Goal: Information Seeking & Learning: Learn about a topic

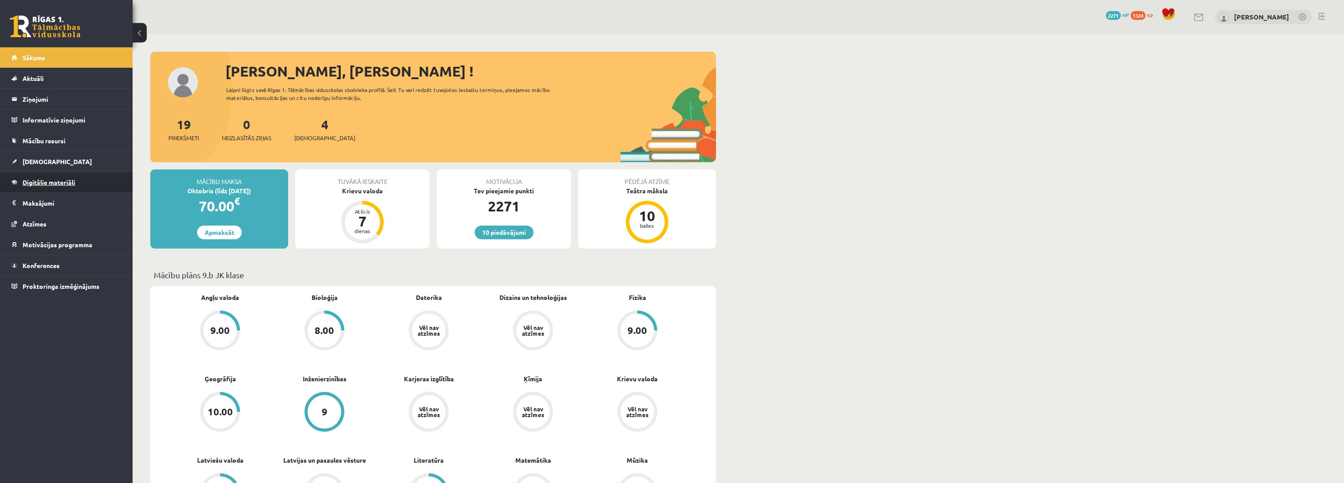
click at [93, 184] on link "Digitālie materiāli" at bounding box center [66, 182] width 110 height 20
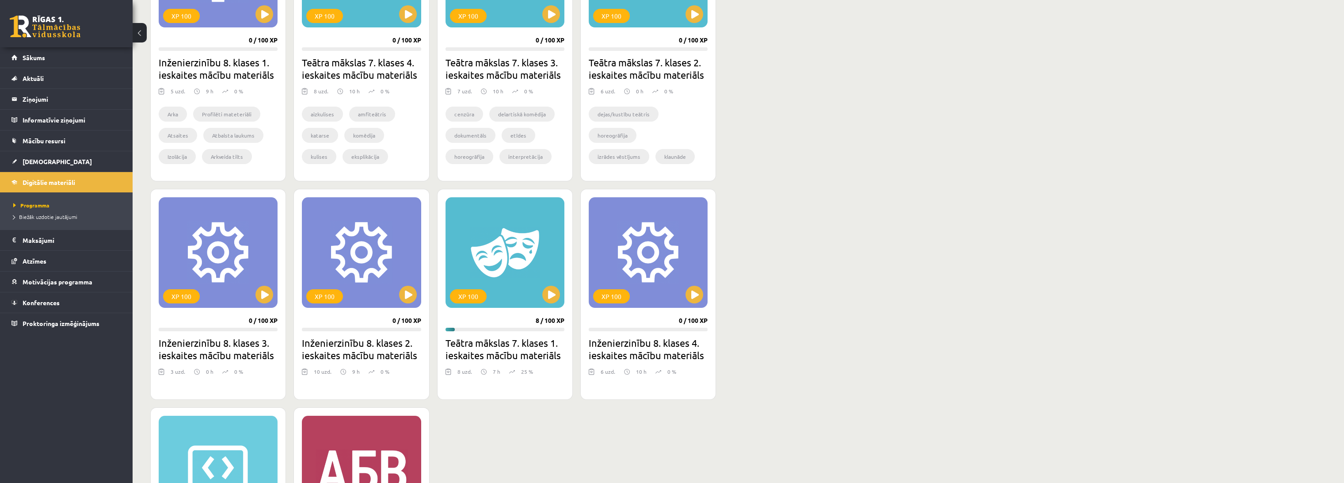
scroll to position [589, 0]
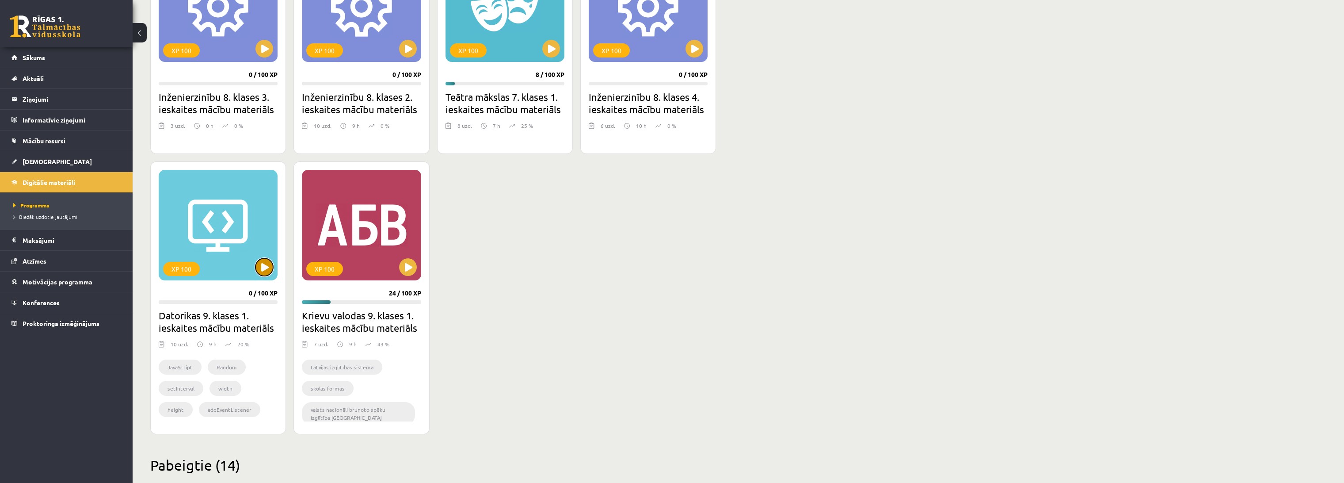
click at [264, 268] on button at bounding box center [264, 267] width 18 height 18
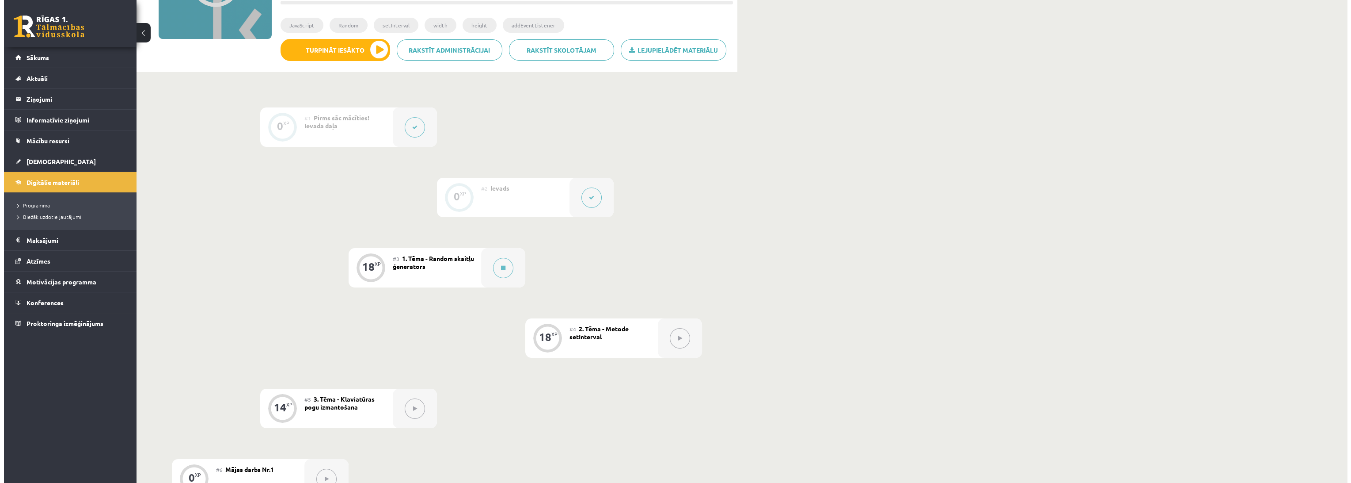
scroll to position [147, 0]
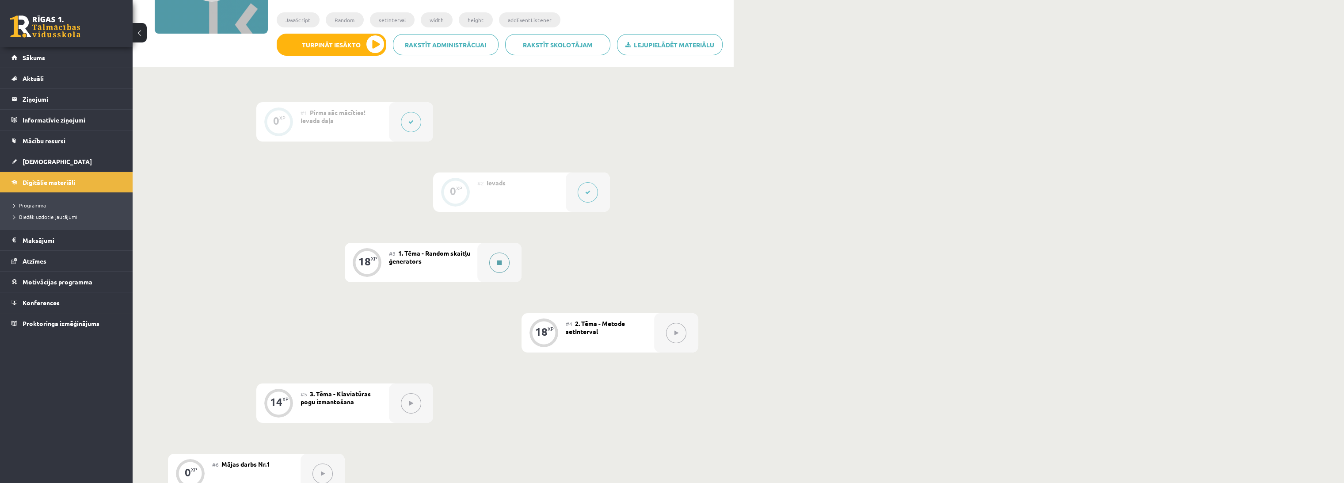
click at [493, 264] on button at bounding box center [499, 262] width 20 height 20
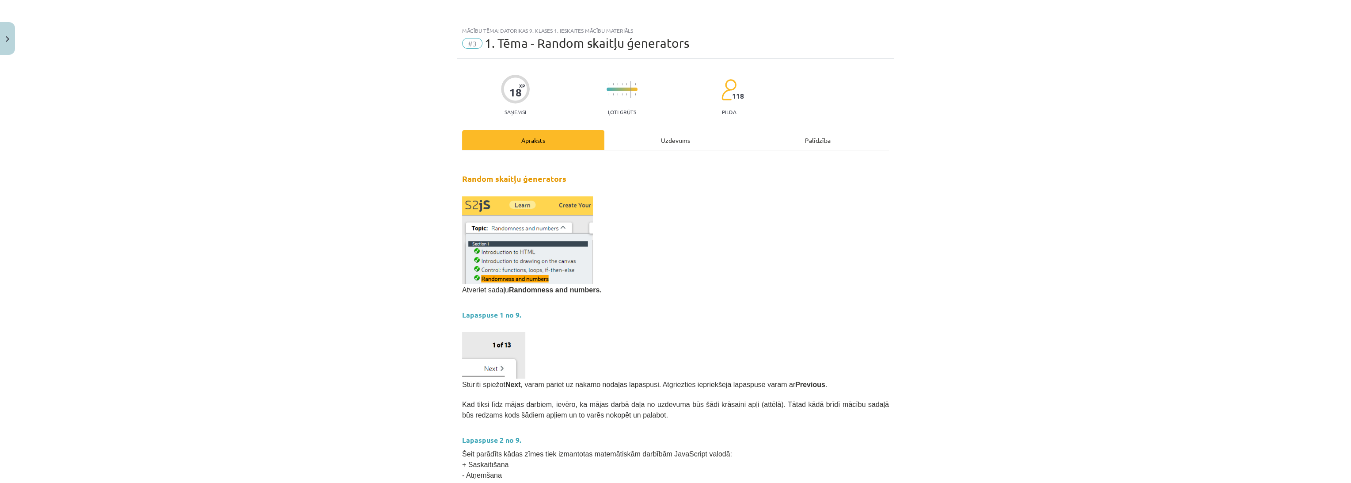
click at [641, 144] on div "Uzdevums" at bounding box center [676, 140] width 142 height 20
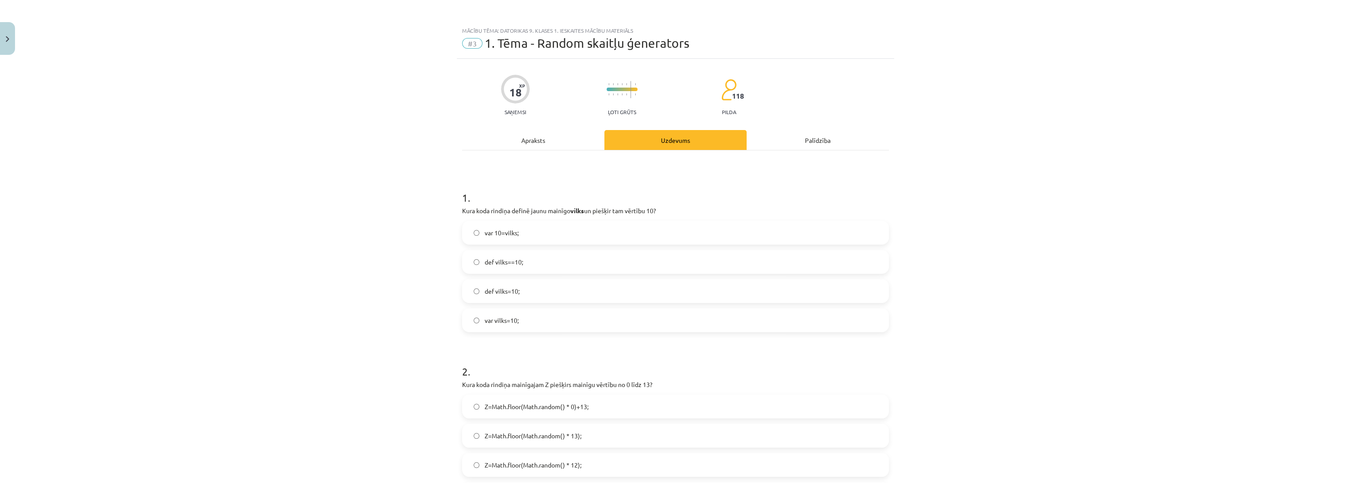
scroll to position [22, 0]
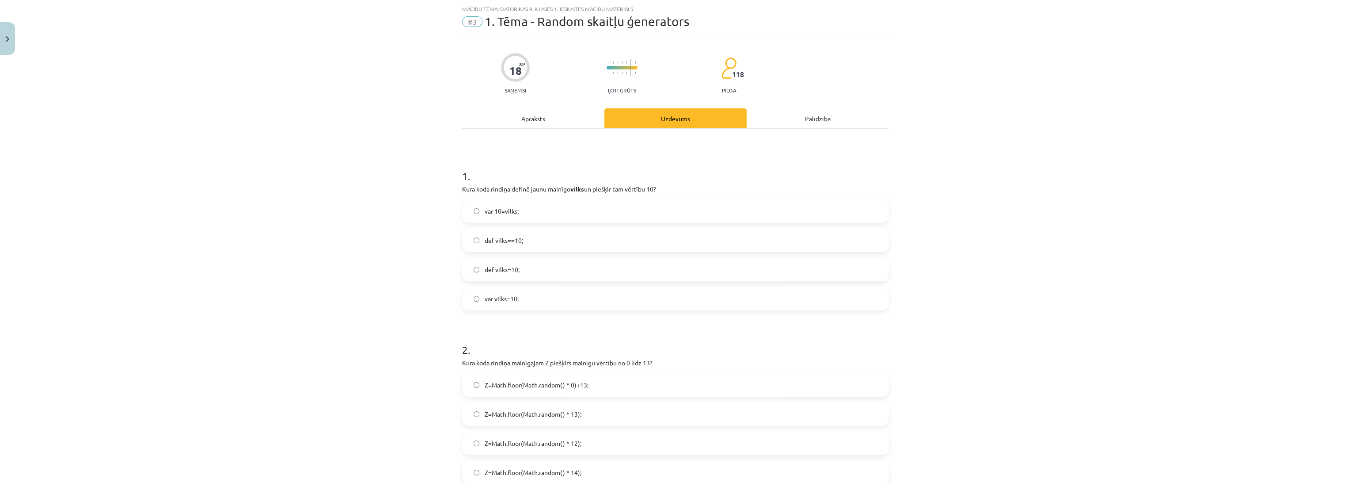
click at [329, 269] on div "Mācību tēma: Datorikas 9. klases 1. ieskaites mācību materiāls #3 1. Tēma - Ran…" at bounding box center [675, 241] width 1351 height 483
click at [335, 267] on div "Mācību tēma: Datorikas 9. klases 1. ieskaites mācību materiāls #3 1. Tēma - Ran…" at bounding box center [675, 241] width 1351 height 483
click at [527, 239] on label "def vilks==10;" at bounding box center [675, 240] width 425 height 22
click at [391, 291] on div "Mācību tēma: Datorikas 9. klases 1. ieskaites mācību materiāls #3 1. Tēma - Ran…" at bounding box center [675, 241] width 1351 height 483
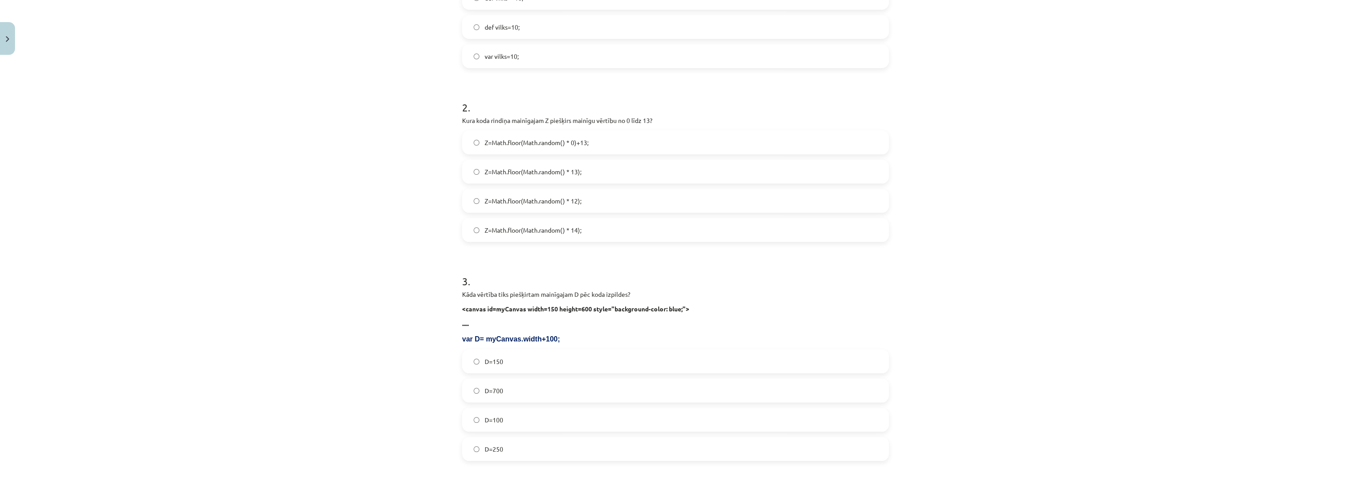
scroll to position [267, 0]
click at [387, 228] on div "Mācību tēma: Datorikas 9. klases 1. ieskaites mācību materiāls #3 1. Tēma - Ran…" at bounding box center [675, 241] width 1351 height 483
click at [493, 229] on span "Z=Math.floor(Math.random() * 14);" at bounding box center [533, 226] width 97 height 9
click at [296, 257] on div "Mācību tēma: Datorikas 9. klases 1. ieskaites mācību materiāls #3 1. Tēma - Ran…" at bounding box center [675, 241] width 1351 height 483
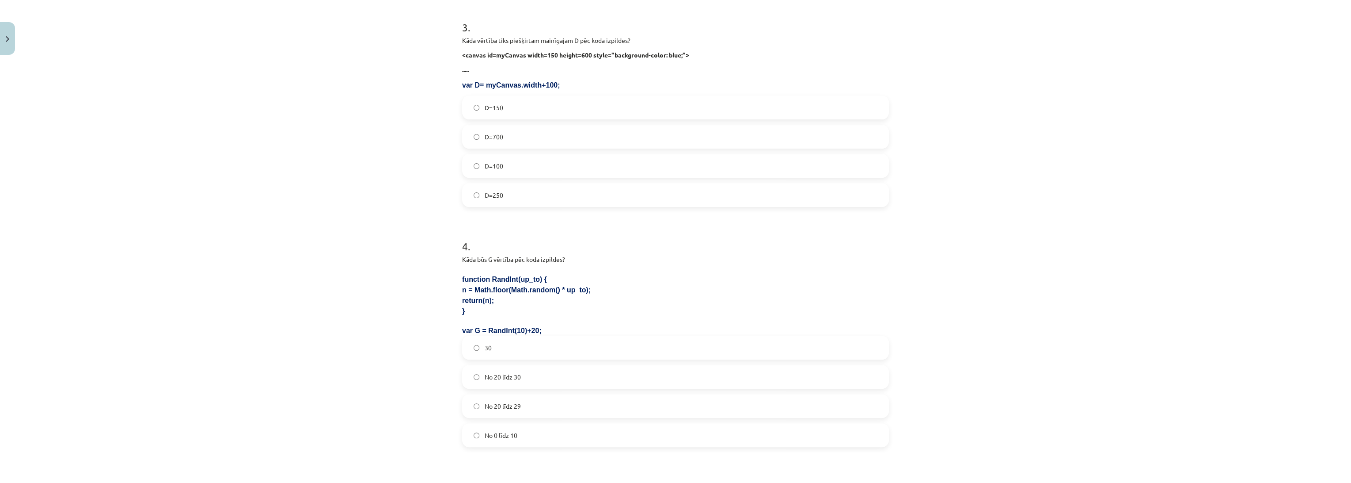
scroll to position [513, 0]
click at [297, 247] on div "Mācību tēma: Datorikas 9. klases 1. ieskaites mācību materiāls #3 1. Tēma - Ran…" at bounding box center [675, 241] width 1351 height 483
click at [491, 196] on span "D=250" at bounding box center [494, 199] width 19 height 9
click at [355, 243] on div "Mācību tēma: Datorikas 9. klases 1. ieskaites mācību materiāls #3 1. Tēma - Ran…" at bounding box center [675, 241] width 1351 height 483
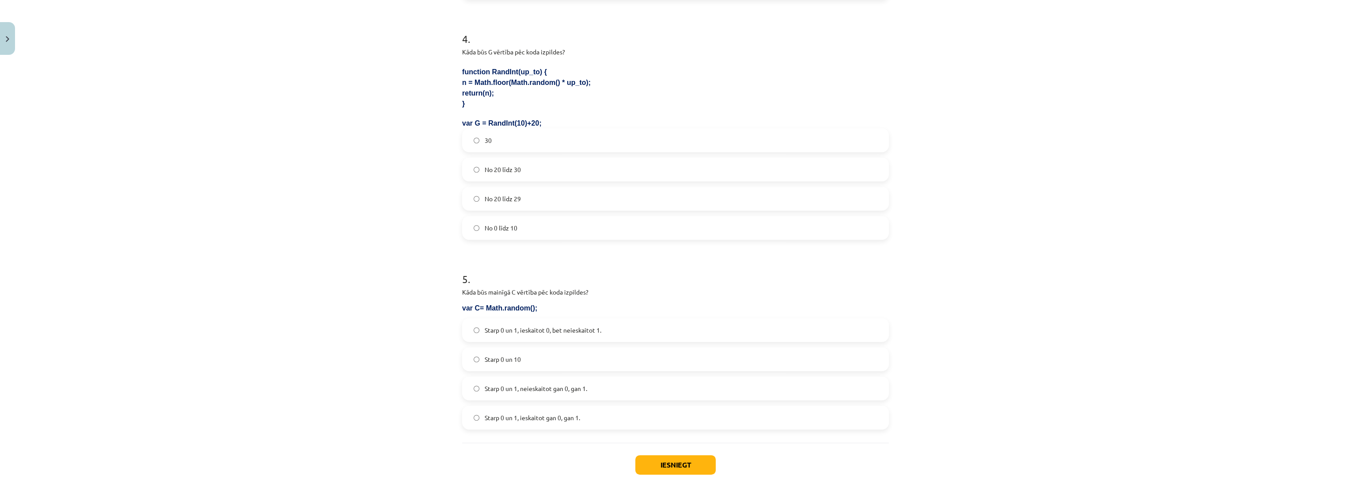
scroll to position [758, 0]
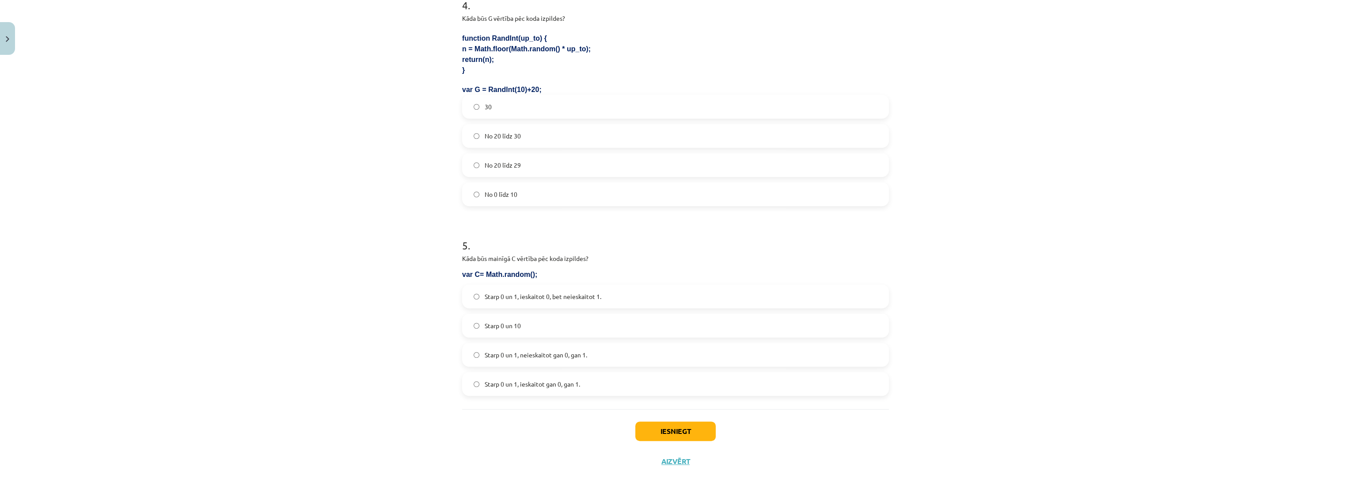
click at [531, 137] on label "No 20 līdz 30" at bounding box center [675, 136] width 425 height 22
click at [346, 220] on div "Mācību tēma: Datorikas 9. klases 1. ieskaites mācību materiāls #3 1. Tēma - Ran…" at bounding box center [675, 241] width 1351 height 483
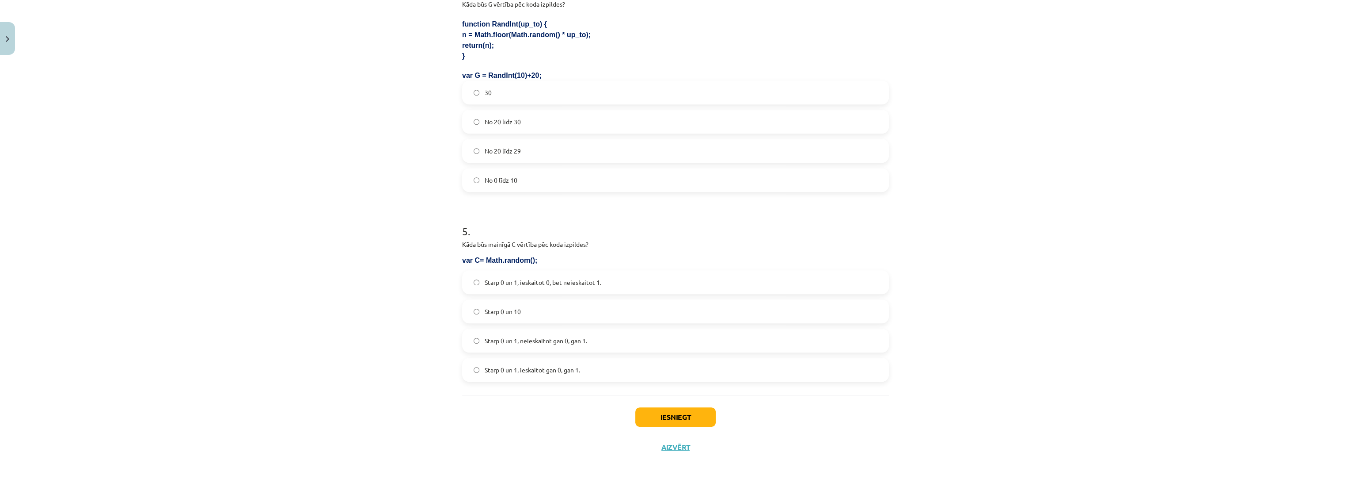
scroll to position [773, 0]
click at [498, 279] on span "Starp 0 un 1, ieskaitot 0, bet neieskaitot 1." at bounding box center [543, 281] width 117 height 9
click at [373, 298] on div "Mācību tēma: Datorikas 9. klases 1. ieskaites mācību materiāls #3 1. Tēma - Ran…" at bounding box center [675, 241] width 1351 height 483
click at [650, 414] on button "Iesniegt" at bounding box center [675, 415] width 80 height 19
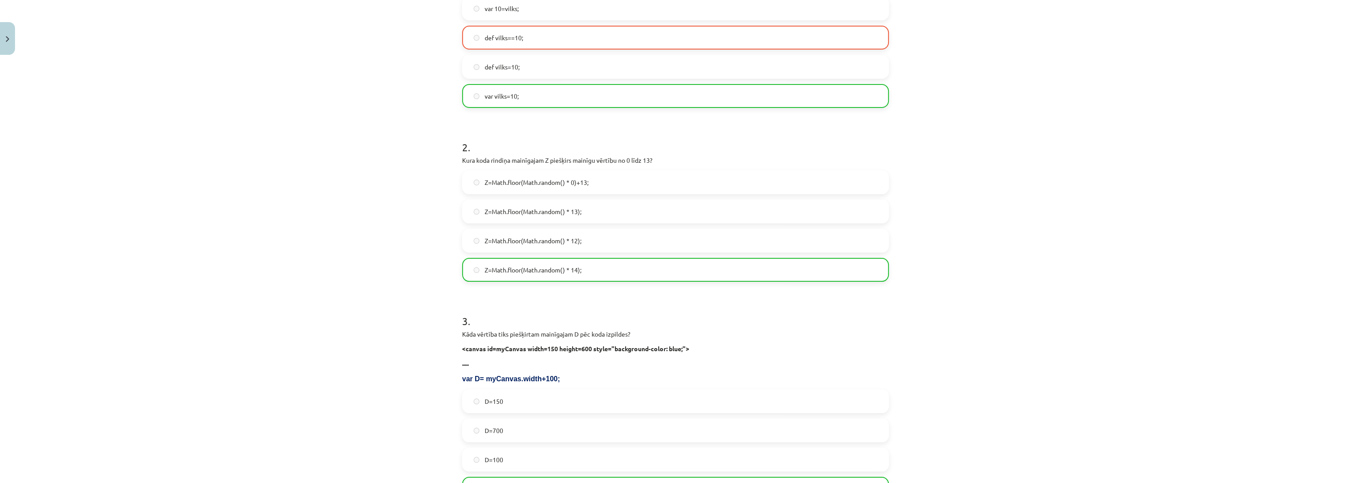
scroll to position [37, 0]
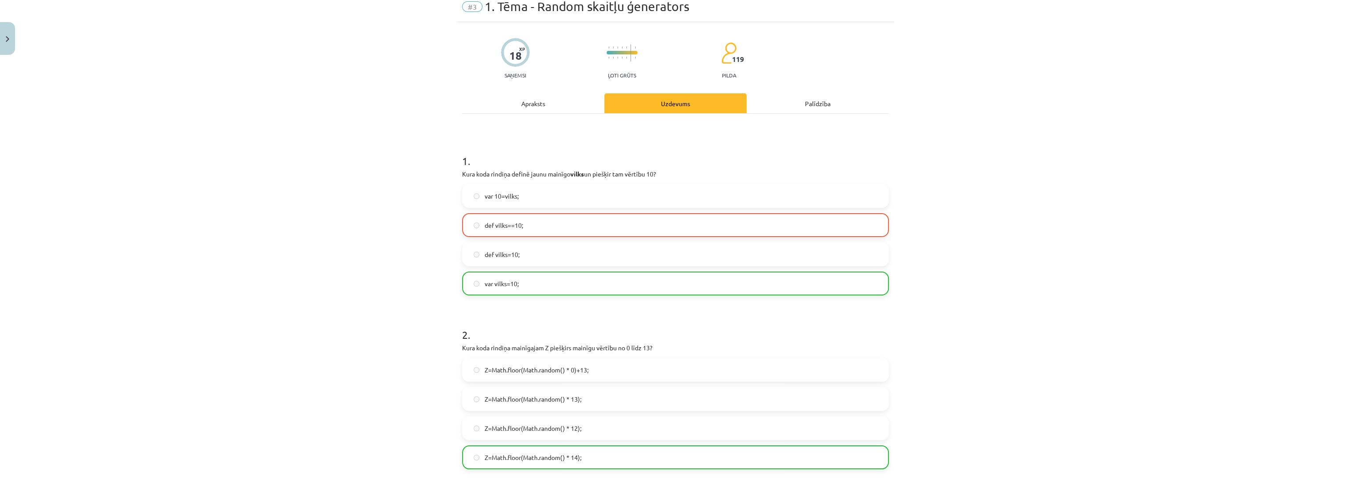
click at [362, 316] on div "Mācību tēma: Datorikas 9. klases 1. ieskaites mācību materiāls #3 1. Tēma - Ran…" at bounding box center [675, 241] width 1351 height 483
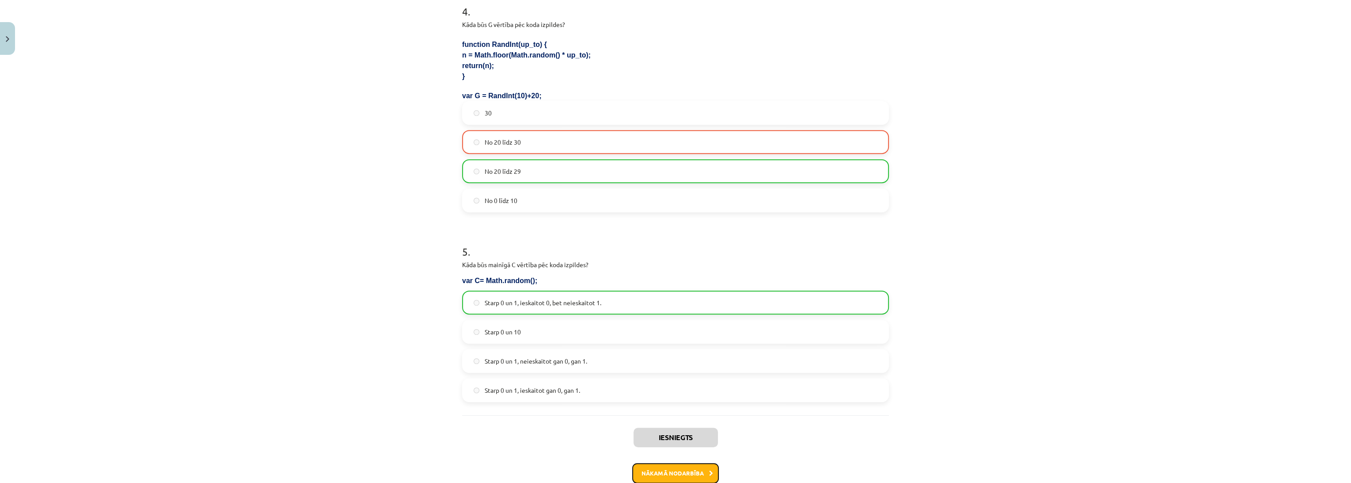
click at [664, 468] on button "Nākamā nodarbība" at bounding box center [675, 473] width 87 height 20
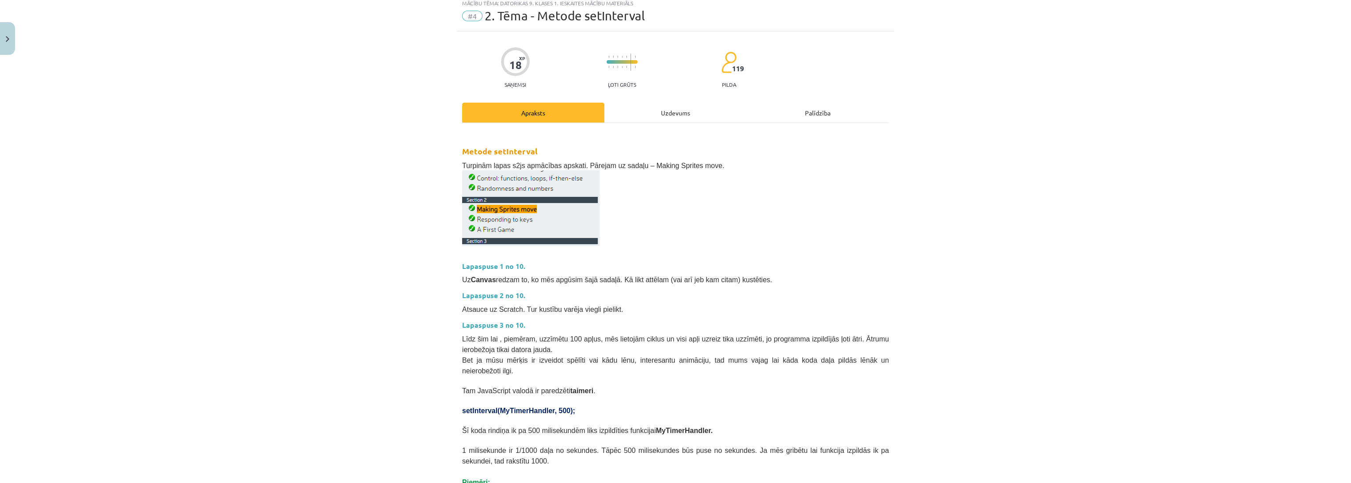
scroll to position [22, 0]
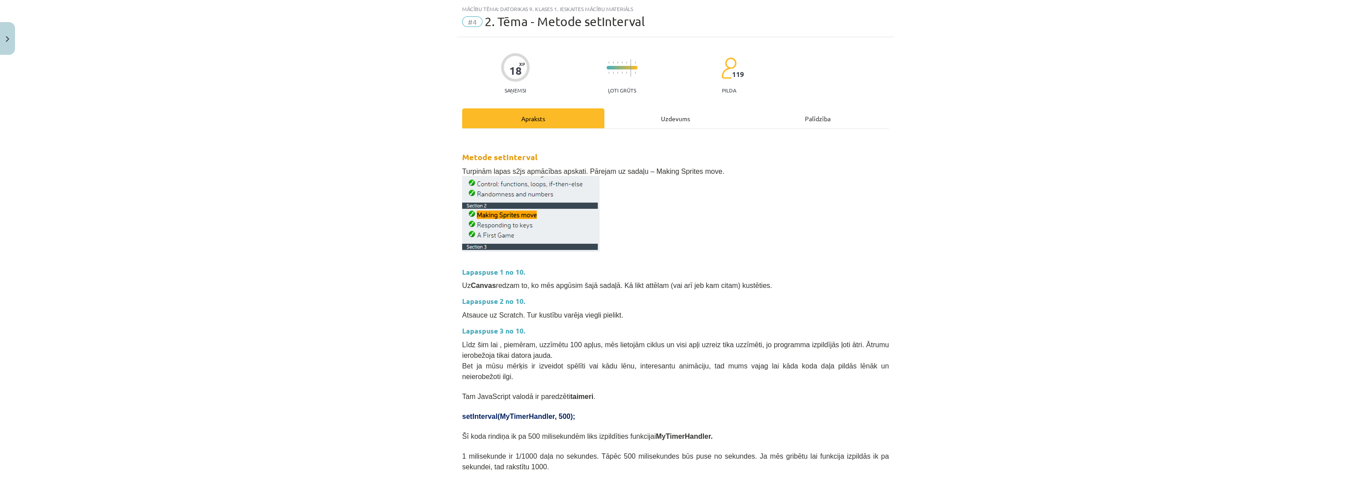
click at [658, 115] on div "Uzdevums" at bounding box center [676, 118] width 142 height 20
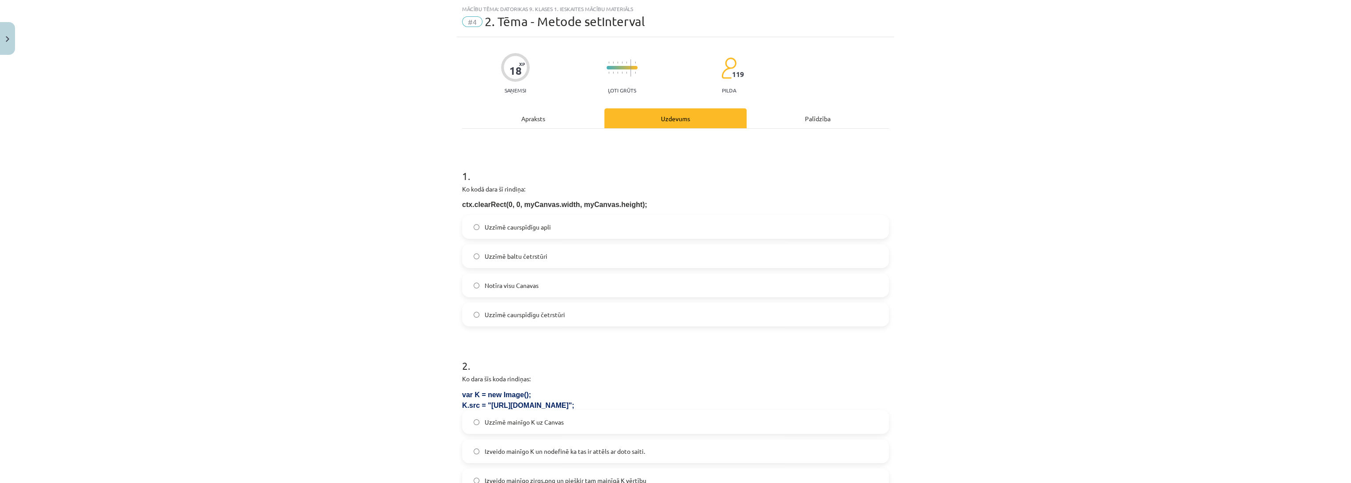
click at [356, 205] on div "Mācību tēma: Datorikas 9. klases 1. ieskaites mācību materiāls #4 2. Tēma - Met…" at bounding box center [675, 241] width 1351 height 483
click at [514, 291] on label "Notīra visu Canavas" at bounding box center [675, 285] width 425 height 22
click at [341, 309] on div "Mācību tēma: Datorikas 9. klases 1. ieskaites mācību materiāls #4 2. Tēma - Met…" at bounding box center [675, 241] width 1351 height 483
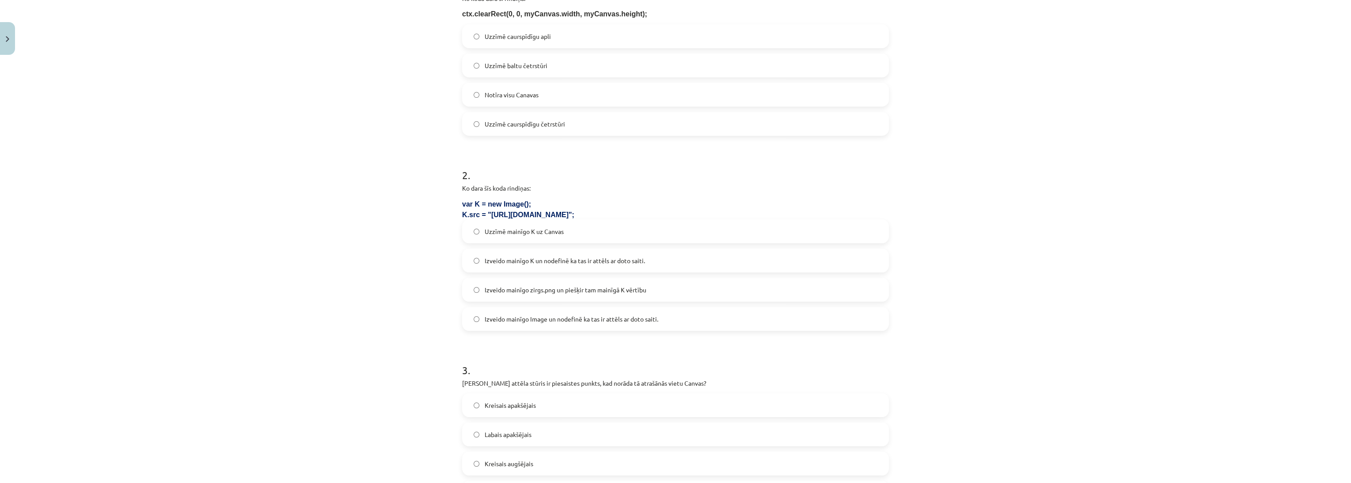
scroll to position [218, 0]
click at [405, 281] on div "Mācību tēma: Datorikas 9. klases 1. ieskaites mācību materiāls #4 2. Tēma - Met…" at bounding box center [675, 241] width 1351 height 483
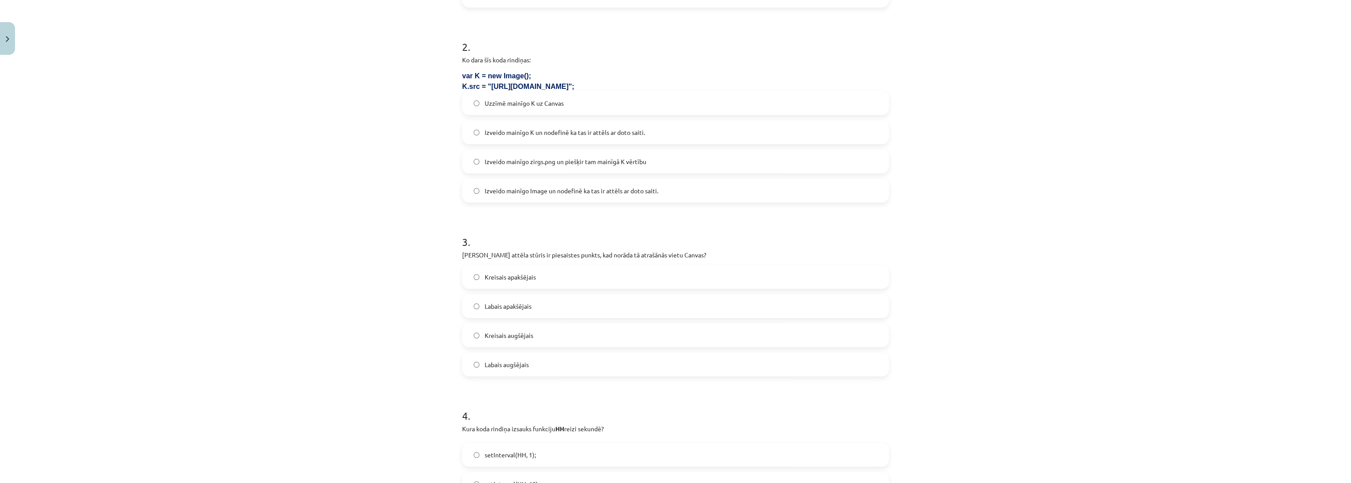
scroll to position [365, 0]
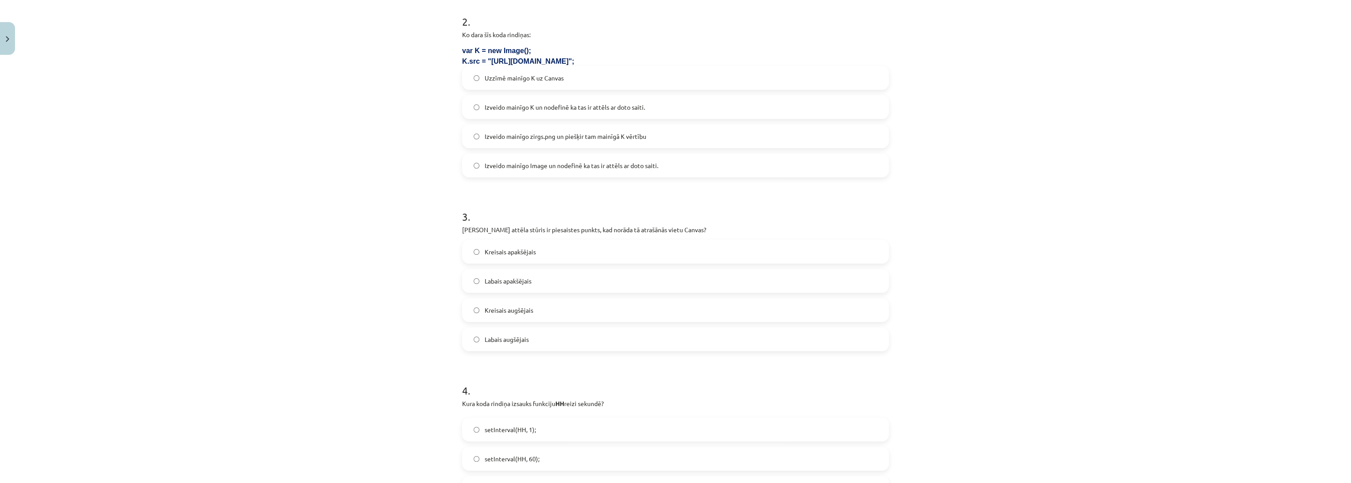
click at [566, 105] on span "Izveido mainīgo K un nodefinē ka tas ir attēls ar doto saiti." at bounding box center [565, 107] width 160 height 9
click at [376, 194] on div "Mācību tēma: Datorikas 9. klases 1. ieskaites mācību materiāls #4 2. Tēma - Met…" at bounding box center [675, 241] width 1351 height 483
click at [361, 190] on div "Mācību tēma: Datorikas 9. klases 1. ieskaites mācību materiāls #4 2. Tēma - Met…" at bounding box center [675, 241] width 1351 height 483
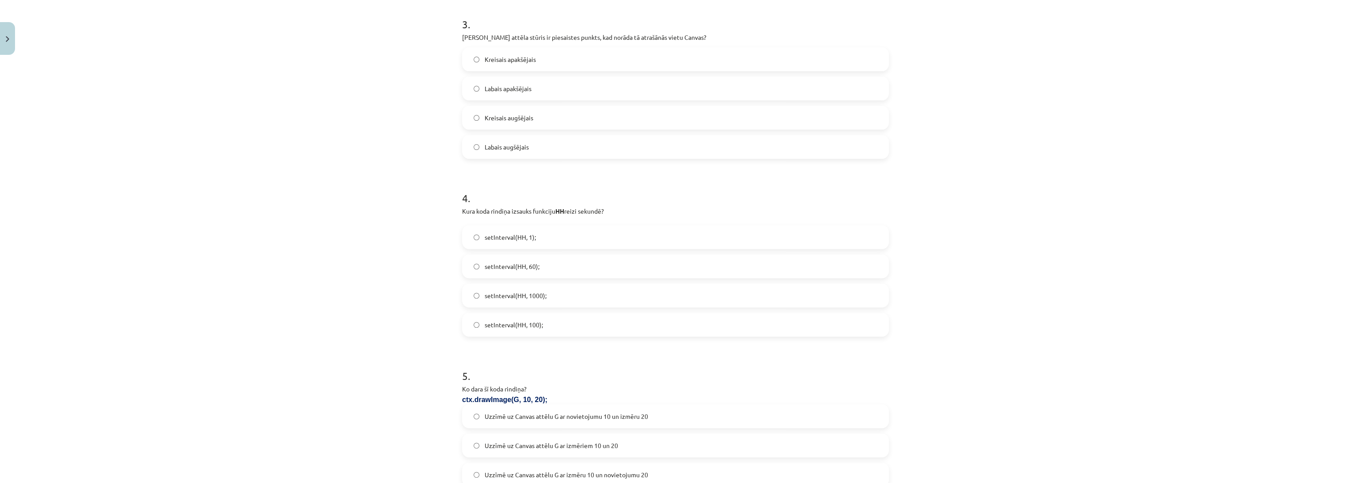
scroll to position [562, 0]
click at [364, 187] on div "Mācību tēma: Datorikas 9. klases 1. ieskaites mācību materiāls #4 2. Tēma - Met…" at bounding box center [675, 241] width 1351 height 483
click at [491, 56] on span "Kreisais apakšējais" at bounding box center [510, 54] width 51 height 9
click at [336, 133] on div "Mācību tēma: Datorikas 9. klases 1. ieskaites mācību materiāls #4 2. Tēma - Met…" at bounding box center [675, 241] width 1351 height 483
drag, startPoint x: 513, startPoint y: 31, endPoint x: 560, endPoint y: 37, distance: 47.6
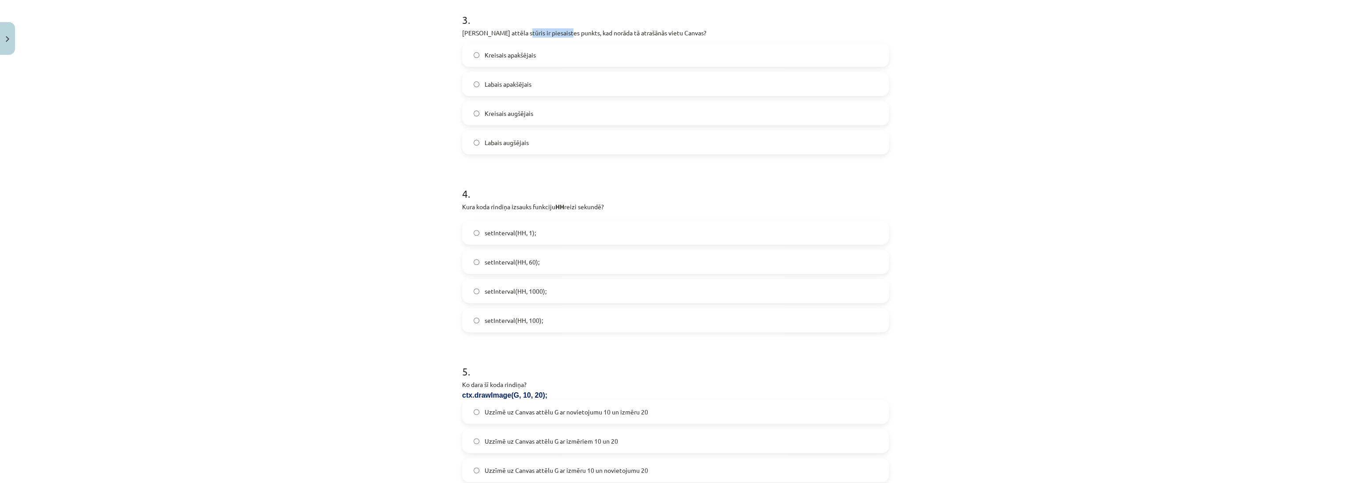
click at [560, 37] on p "Kurš attēla stūris ir piesaistes punkts, kad norāda tā atrašānās vietu Canvas?" at bounding box center [675, 32] width 427 height 9
click at [318, 194] on div "Mācību tēma: Datorikas 9. klases 1. ieskaites mācību materiāls #4 2. Tēma - Met…" at bounding box center [675, 241] width 1351 height 483
click at [345, 164] on div "Mācību tēma: Datorikas 9. klases 1. ieskaites mācību materiāls #4 2. Tēma - Met…" at bounding box center [675, 241] width 1351 height 483
click at [527, 296] on label "setInterval(HH, 1000);" at bounding box center [675, 291] width 425 height 22
click at [389, 293] on div "Mācību tēma: Datorikas 9. klases 1. ieskaites mācību materiāls #4 2. Tēma - Met…" at bounding box center [675, 241] width 1351 height 483
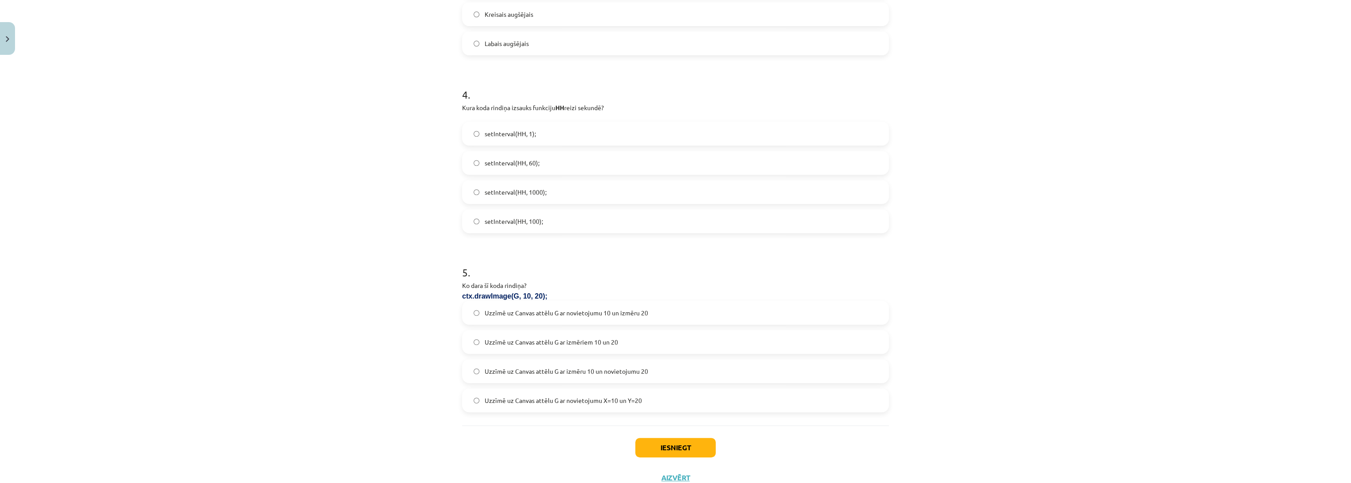
scroll to position [692, 0]
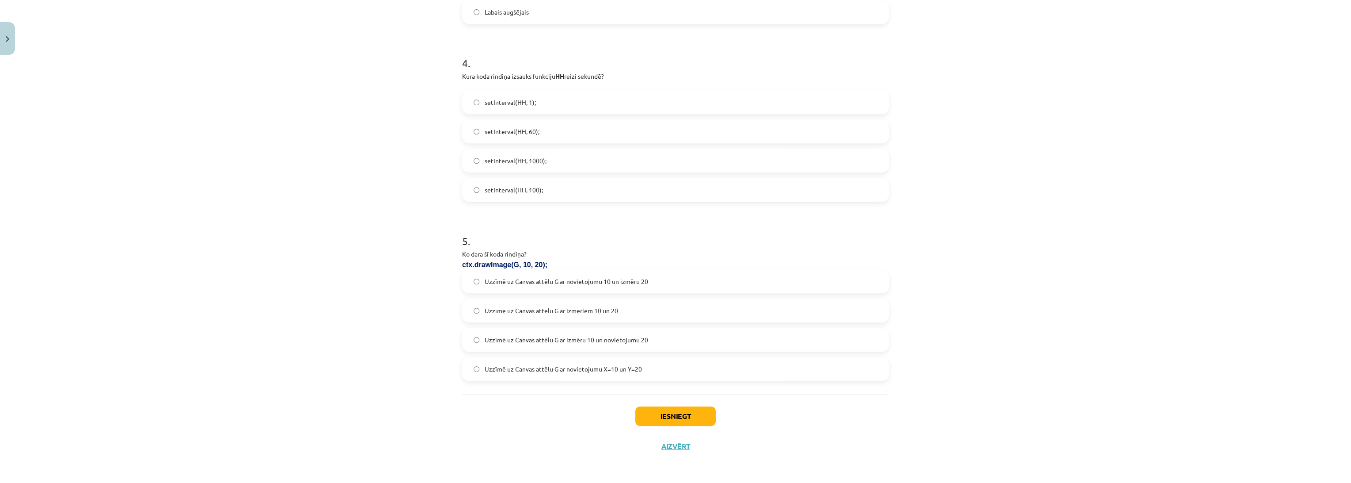
click at [539, 339] on span "Uzzīmē uz Canvas attēlu G ar izmēru 10 un novietojumu 20" at bounding box center [566, 339] width 163 height 9
click at [277, 376] on div "Mācību tēma: Datorikas 9. klases 1. ieskaites mācību materiāls #4 2. Tēma - Met…" at bounding box center [675, 241] width 1351 height 483
click at [662, 411] on button "Iesniegt" at bounding box center [675, 415] width 80 height 19
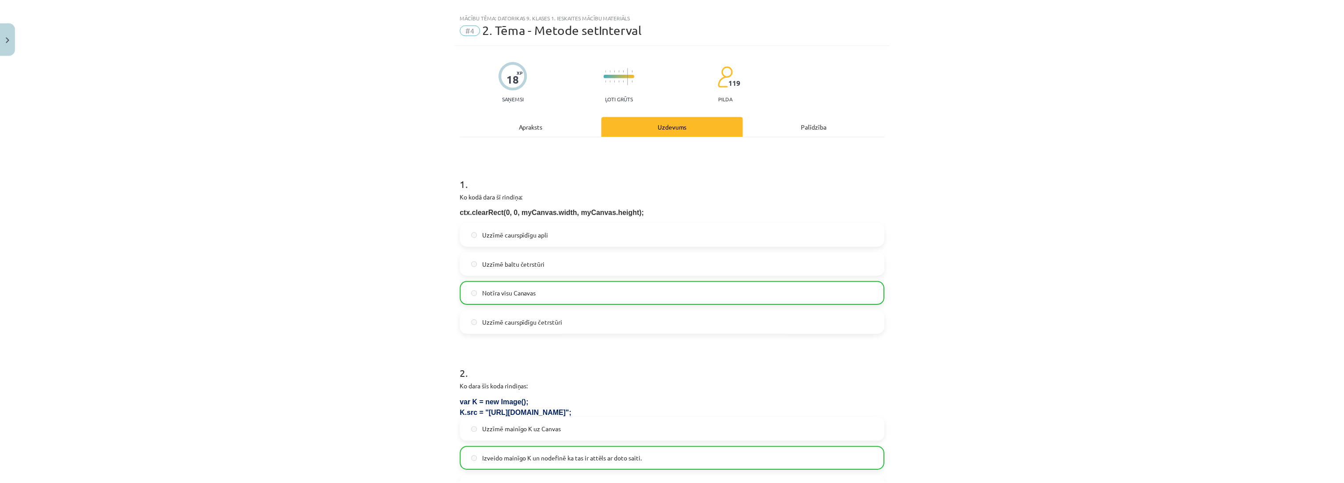
scroll to position [5, 0]
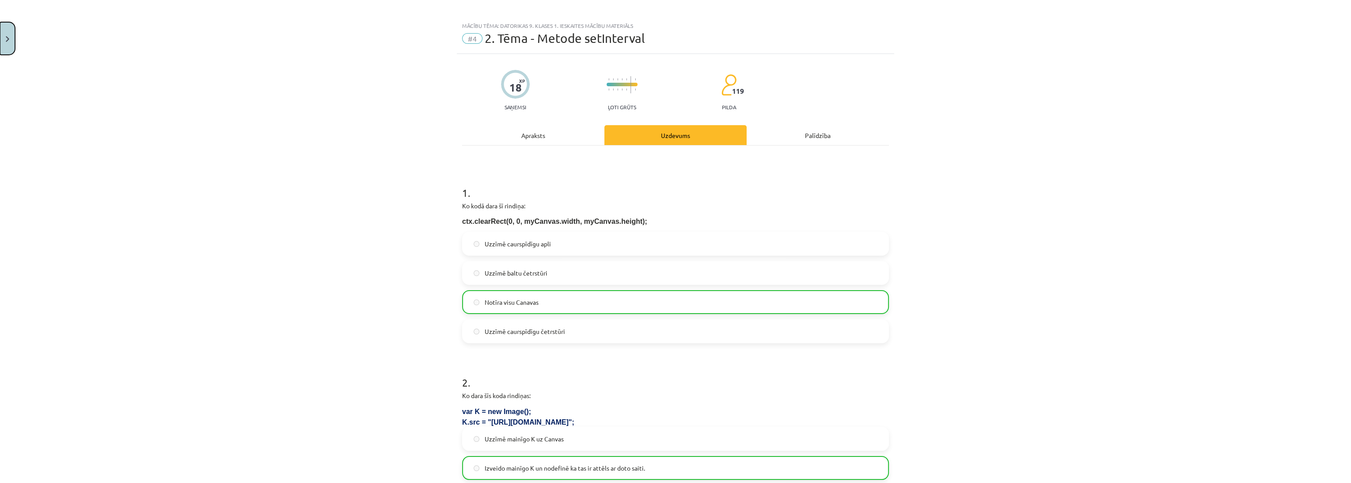
click at [4, 30] on button "Close" at bounding box center [7, 38] width 15 height 33
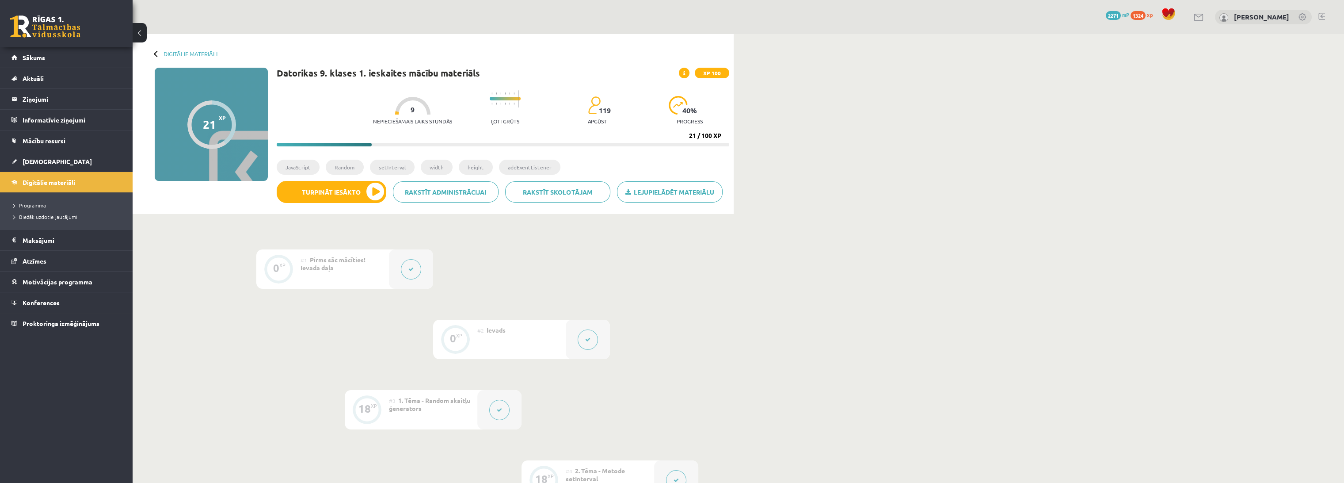
scroll to position [196, 0]
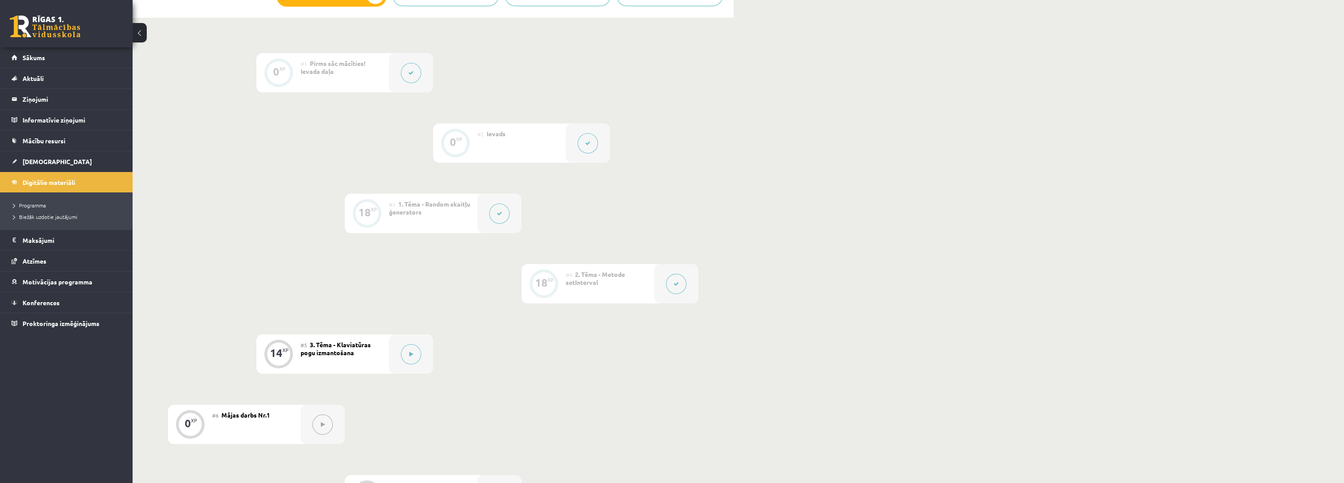
click at [516, 363] on div "0 XP #1 Pirms sāc mācīties! Ievada daļa 0 XP #2 Ievads 18 XP #3 1. Tēma - Rando…" at bounding box center [433, 389] width 530 height 672
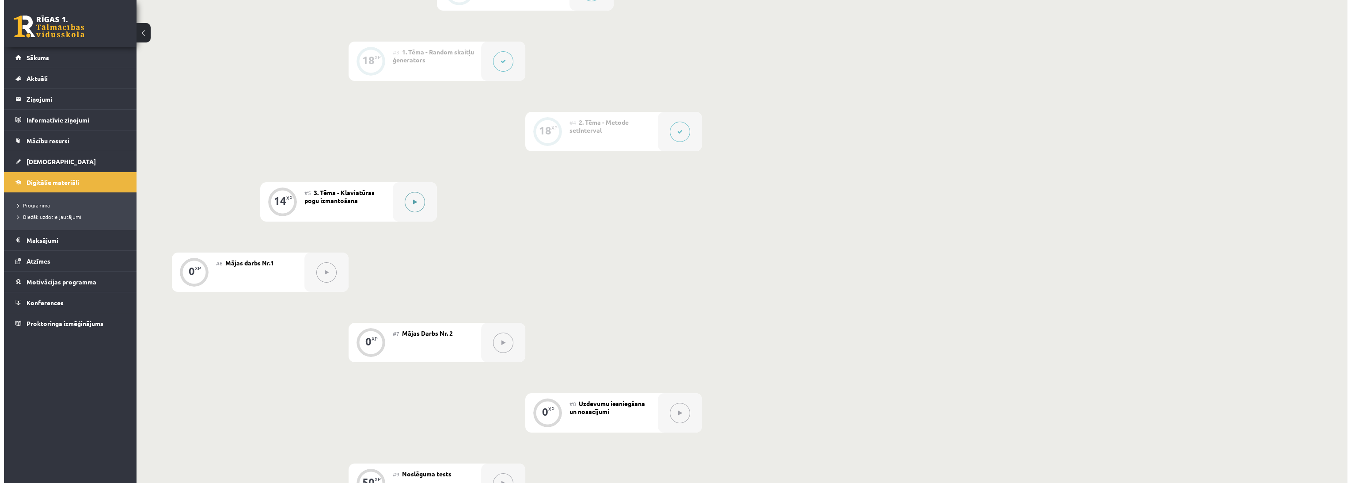
scroll to position [343, 0]
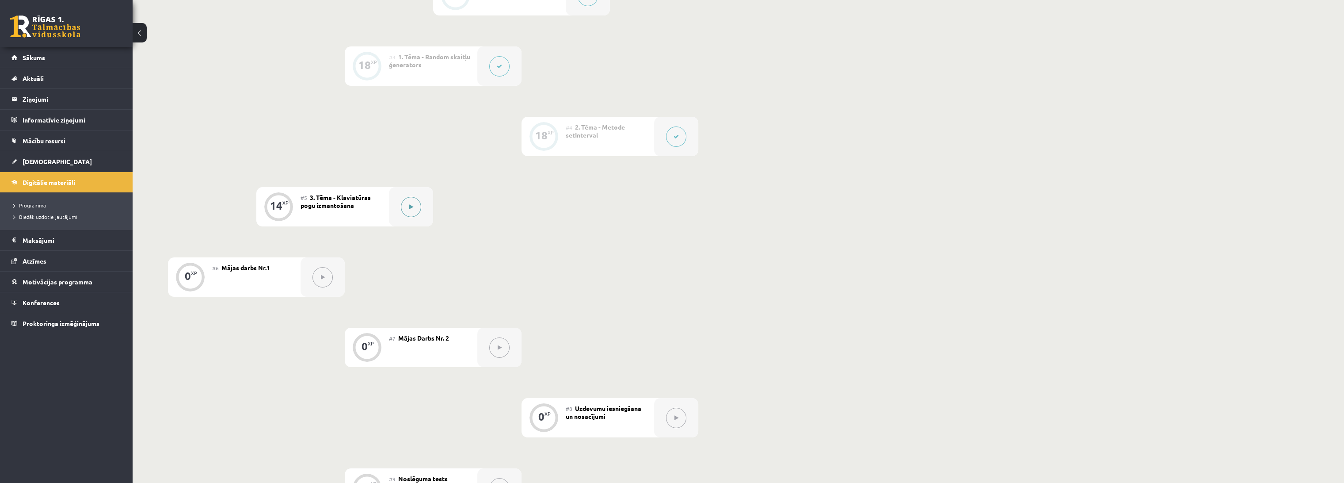
click at [410, 204] on icon at bounding box center [411, 206] width 4 height 5
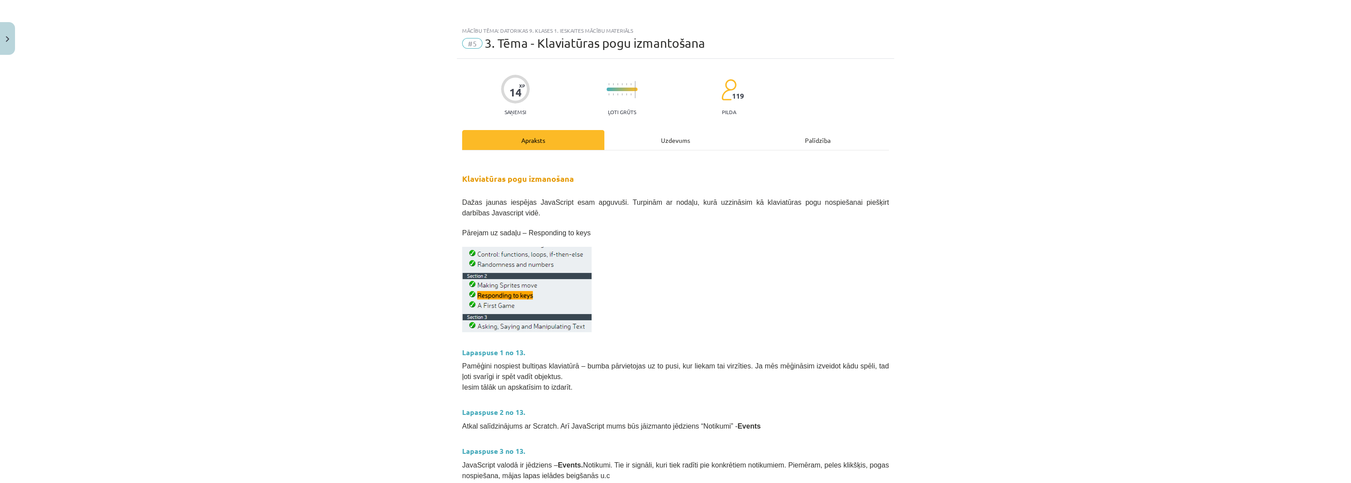
click at [419, 197] on div "Mācību tēma: Datorikas 9. klases 1. ieskaites mācību materiāls #5 3. Tēma - Kla…" at bounding box center [675, 241] width 1351 height 483
